Goal: Find specific page/section: Find specific page/section

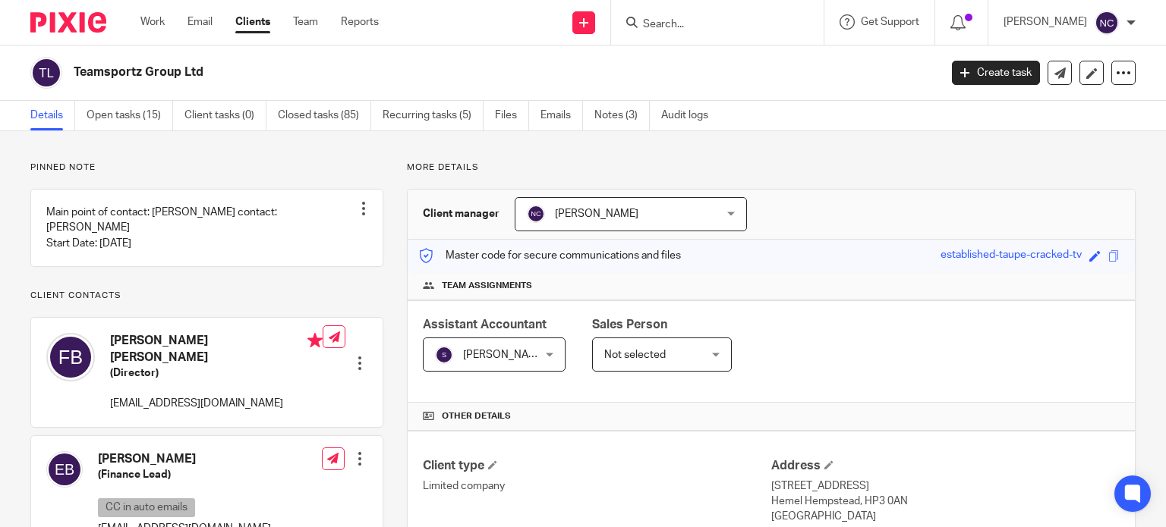
click at [697, 20] on input "Search" at bounding box center [709, 25] width 137 height 14
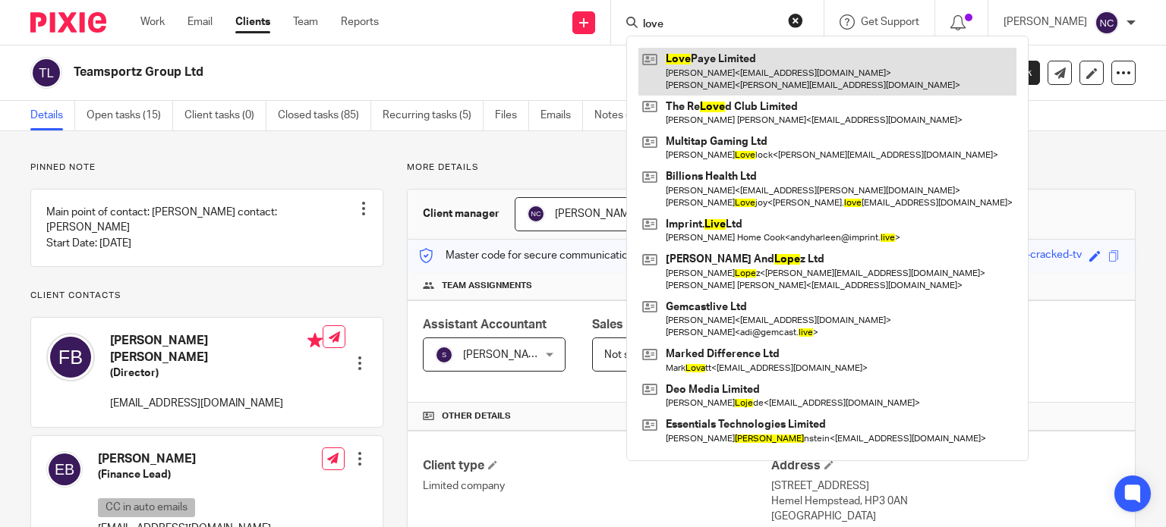
type input "love"
click at [707, 58] on link at bounding box center [827, 71] width 378 height 47
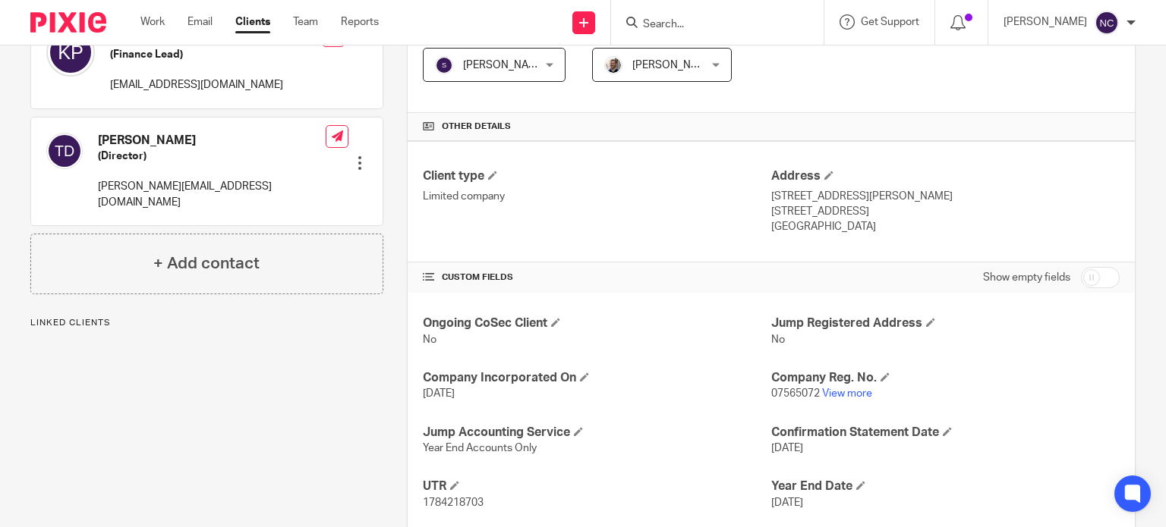
scroll to position [291, 0]
click at [833, 389] on link "View more" at bounding box center [847, 392] width 50 height 11
